Goal: Transaction & Acquisition: Purchase product/service

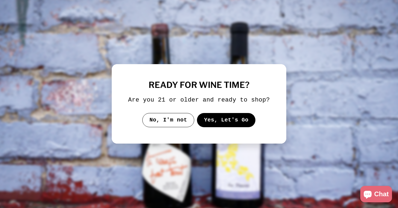
click at [206, 126] on button "Yes, Let's Go" at bounding box center [226, 120] width 59 height 14
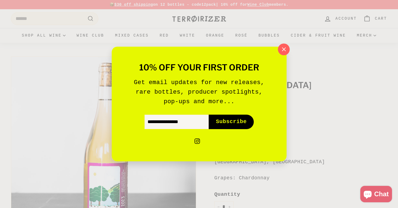
click at [283, 49] on icon "button" at bounding box center [283, 49] width 8 height 8
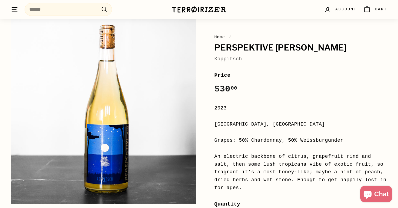
scroll to position [39, 0]
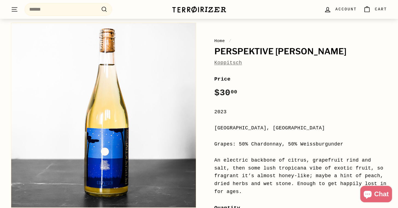
scroll to position [34, 0]
click at [104, 11] on icon ".cls-1{fill:none;stroke:#000;stroke-miterlimit:10;stroke-width:2px}" at bounding box center [104, 9] width 7 height 7
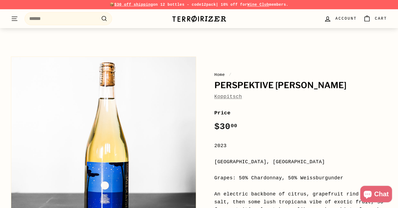
scroll to position [34, 0]
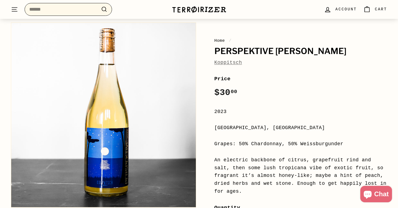
click at [56, 9] on input "Search" at bounding box center [68, 9] width 87 height 13
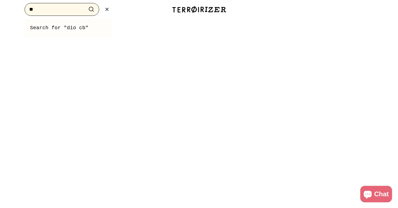
type input "*"
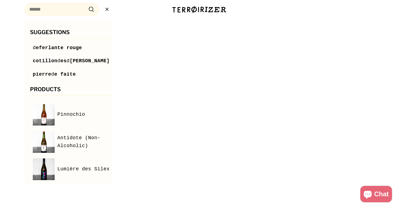
click at [152, 71] on div at bounding box center [199, 104] width 398 height 208
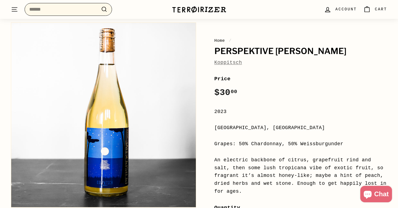
click at [73, 12] on input "Search" at bounding box center [68, 9] width 87 height 13
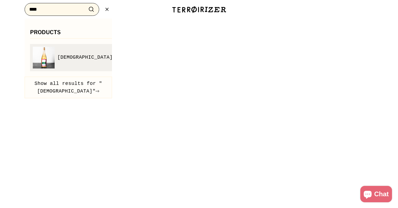
type input "***"
click at [64, 57] on span "[DEMOGRAPHIC_DATA]" at bounding box center [84, 58] width 55 height 8
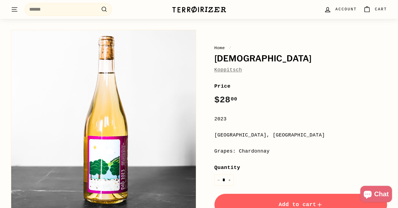
scroll to position [27, 0]
click at [241, 138] on div "**********" at bounding box center [300, 182] width 173 height 200
